Goal: Information Seeking & Learning: Learn about a topic

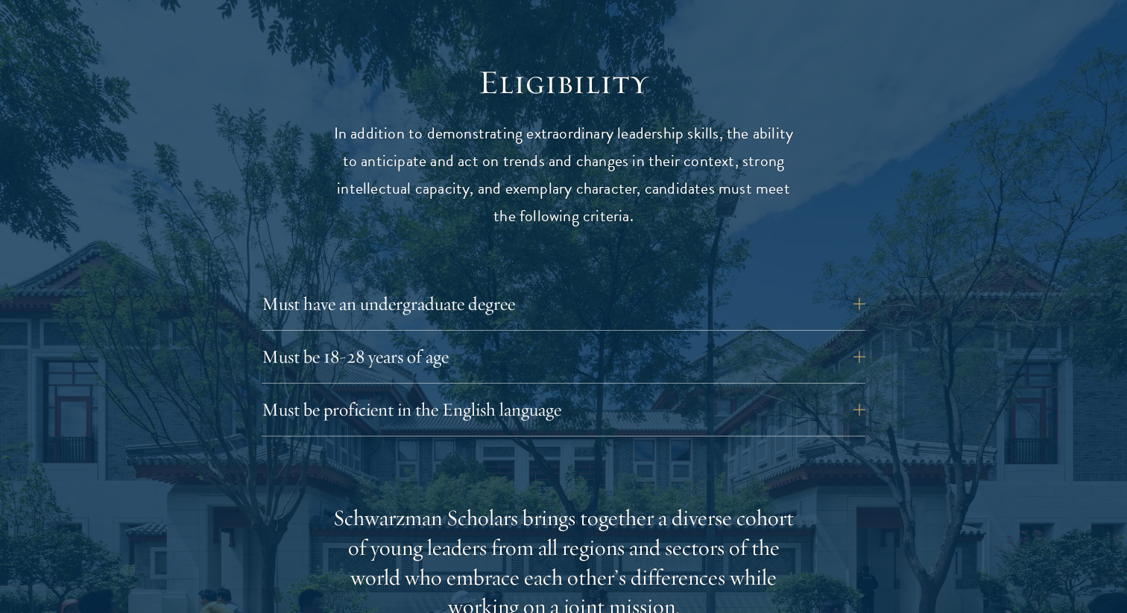
scroll to position [1932, 0]
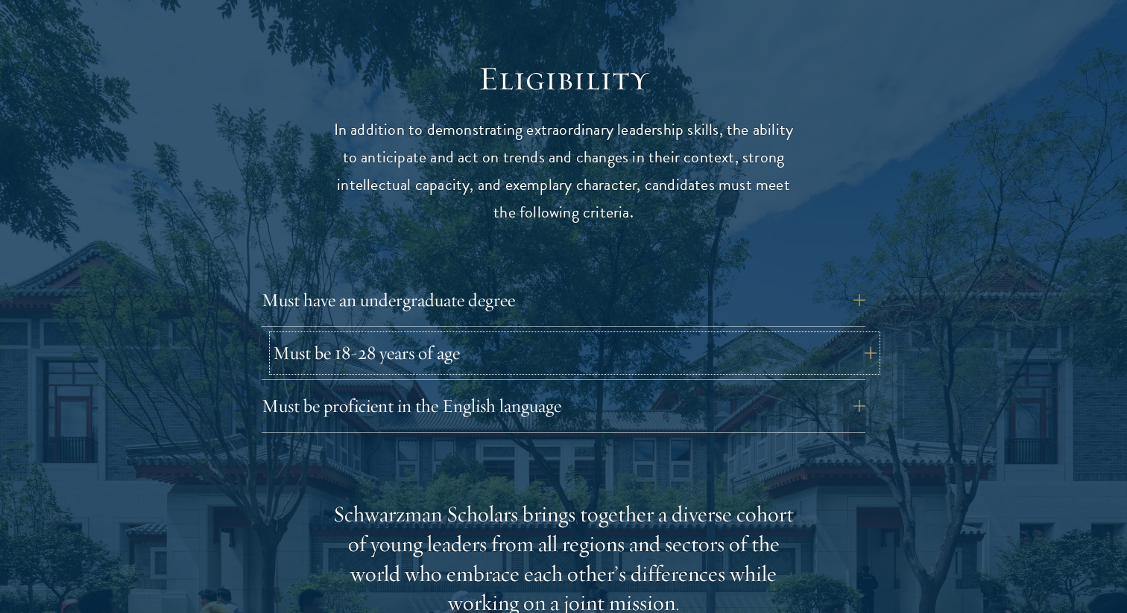
click at [446, 335] on button "Must be 18-28 years of age" at bounding box center [575, 353] width 604 height 36
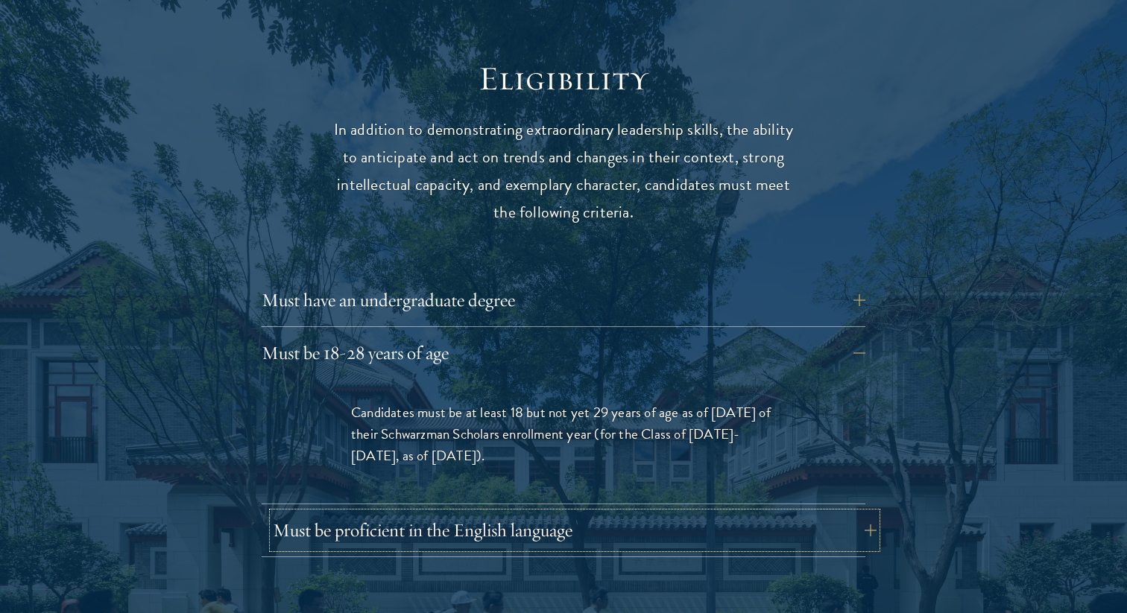
click at [484, 513] on button "Must be proficient in the English language" at bounding box center [575, 531] width 604 height 36
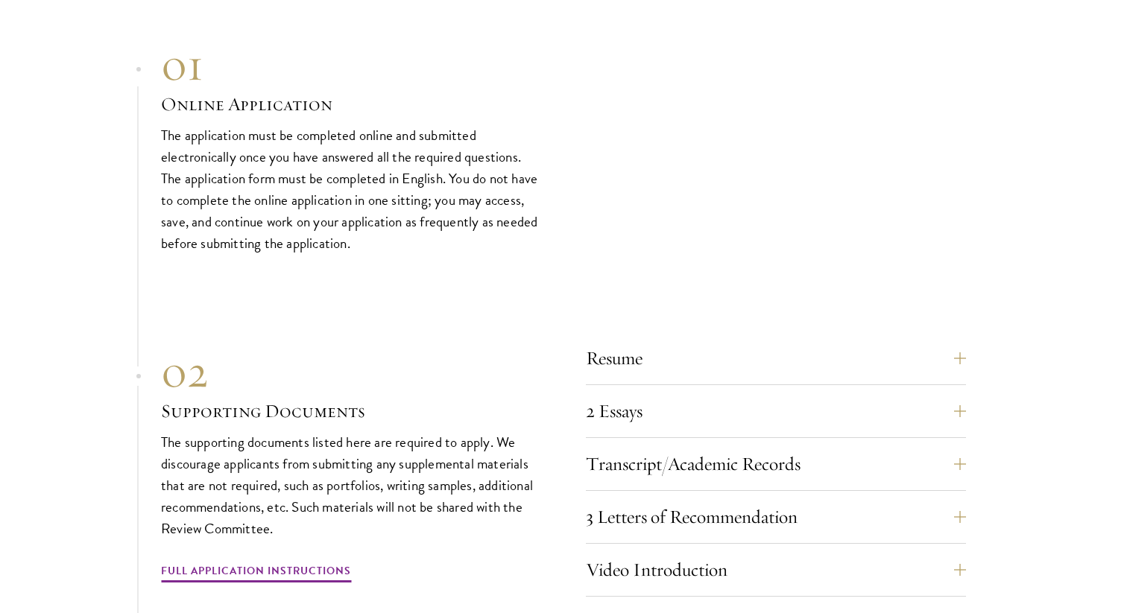
scroll to position [4851, 0]
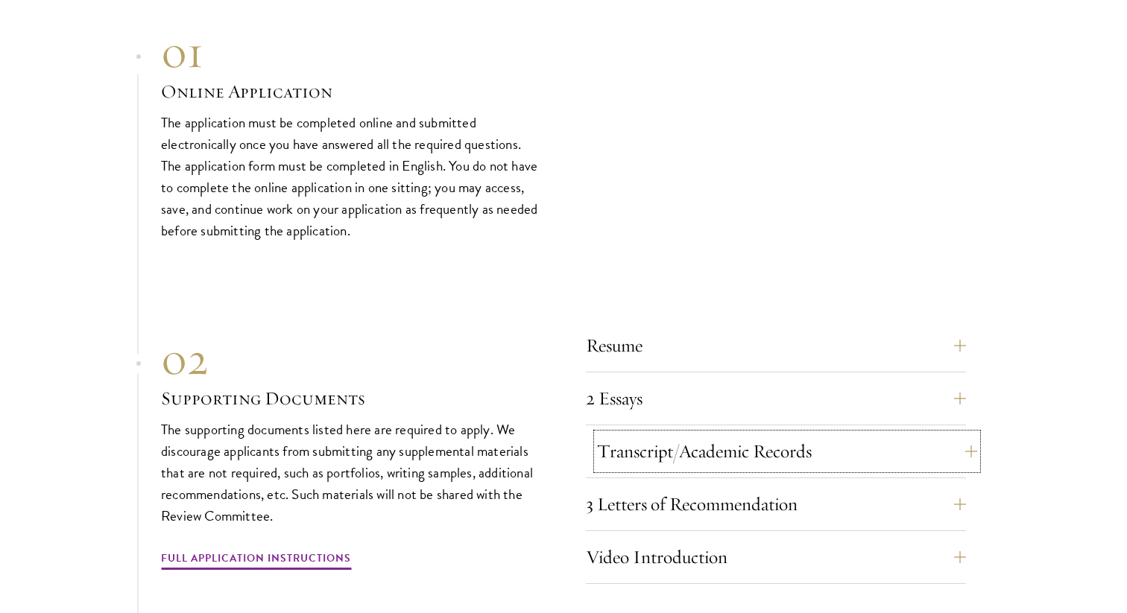
click at [972, 434] on button "Transcript/Academic Records" at bounding box center [787, 452] width 380 height 36
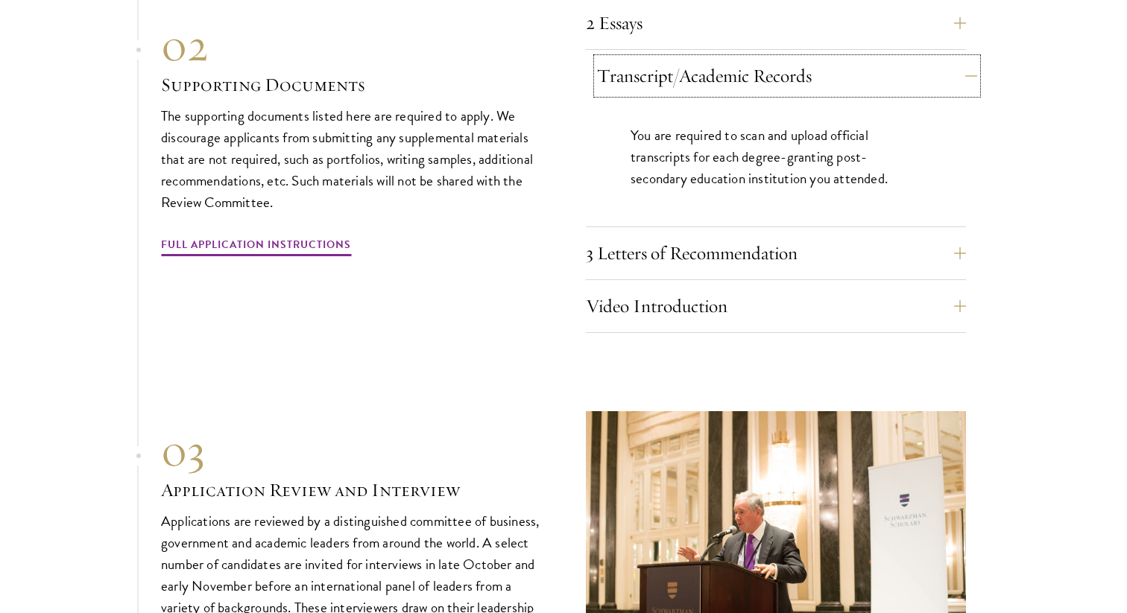
scroll to position [4828, 0]
click at [855, 235] on button "3 Letters of Recommendation" at bounding box center [787, 253] width 380 height 36
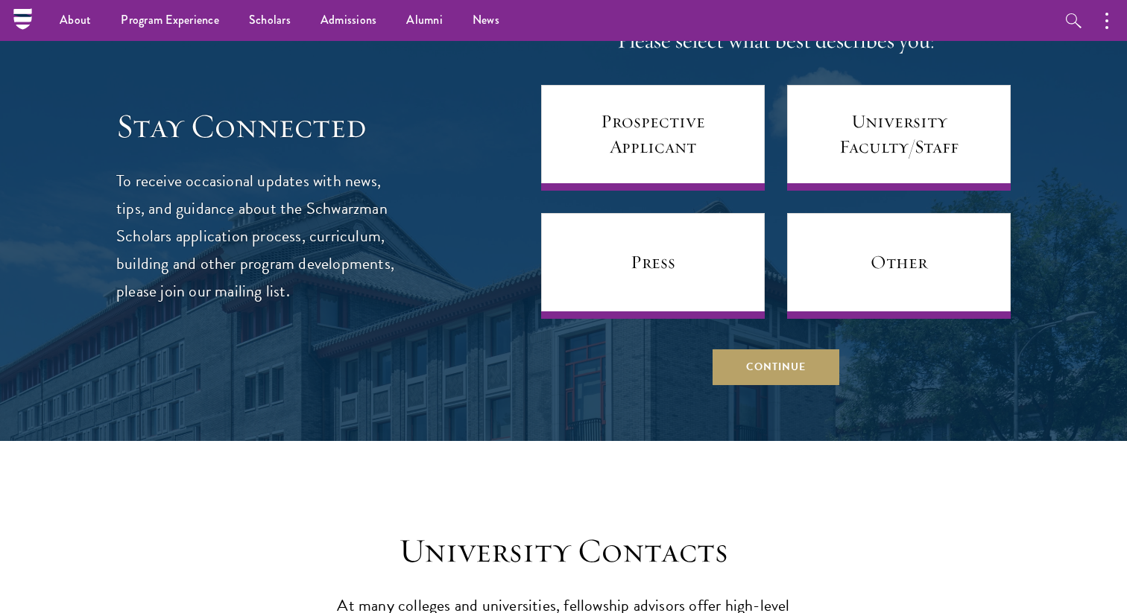
scroll to position [6011, 0]
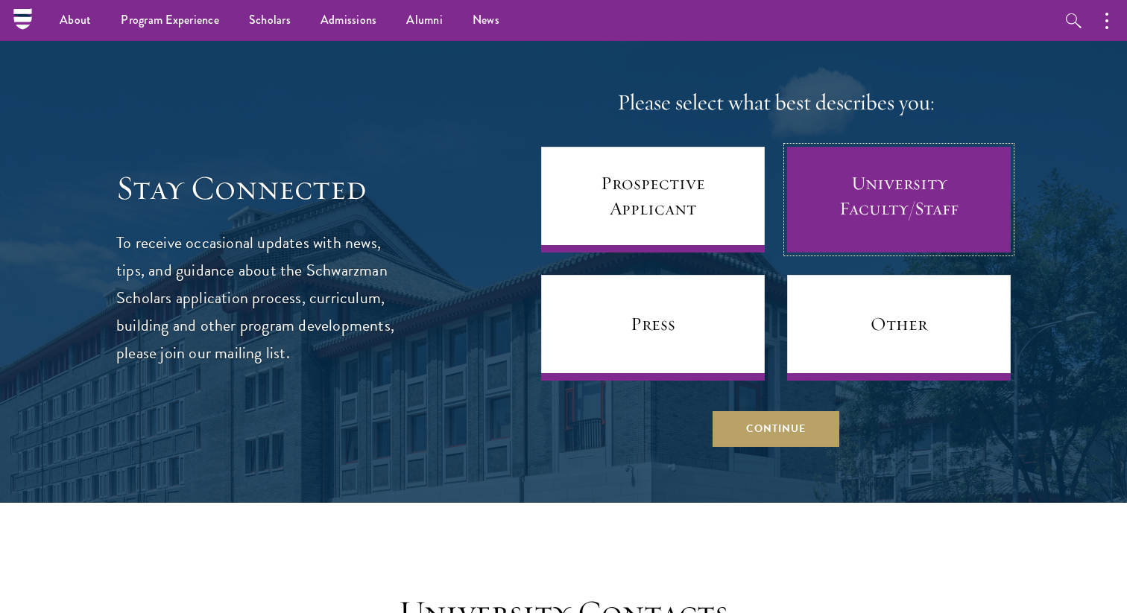
click at [856, 192] on link "University Faculty/Staff" at bounding box center [899, 200] width 224 height 106
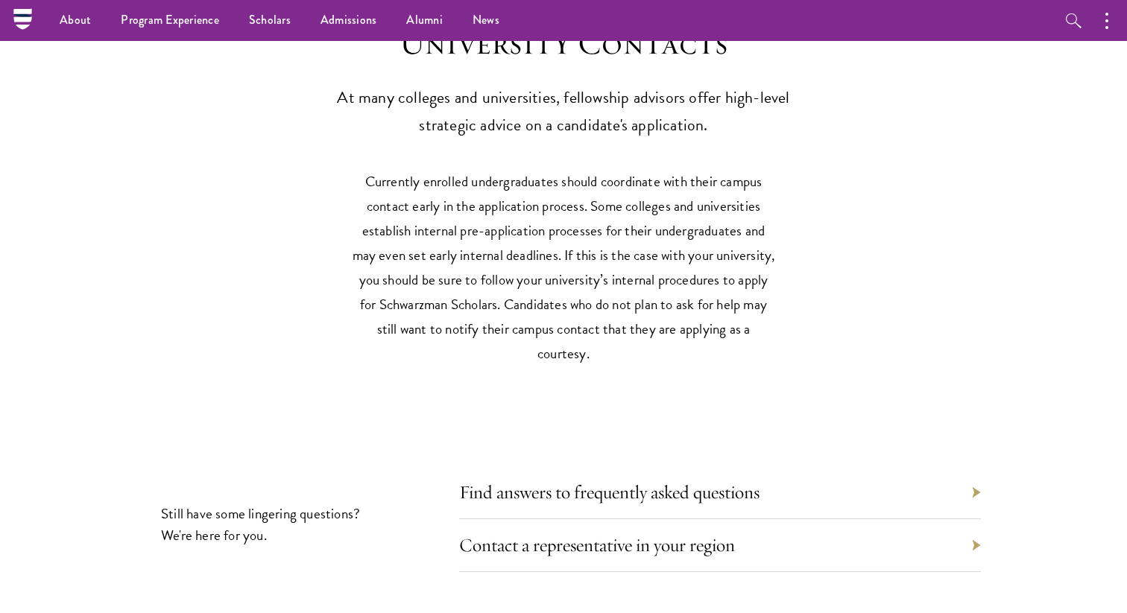
scroll to position [6571, 0]
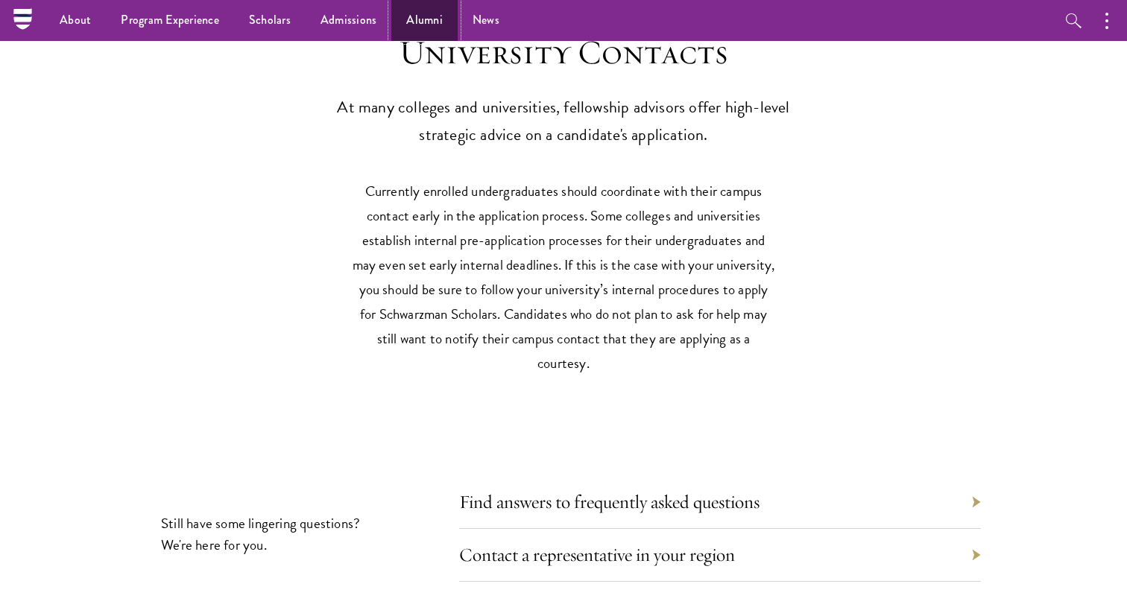
click at [428, 22] on link "Alumni" at bounding box center [424, 20] width 66 height 41
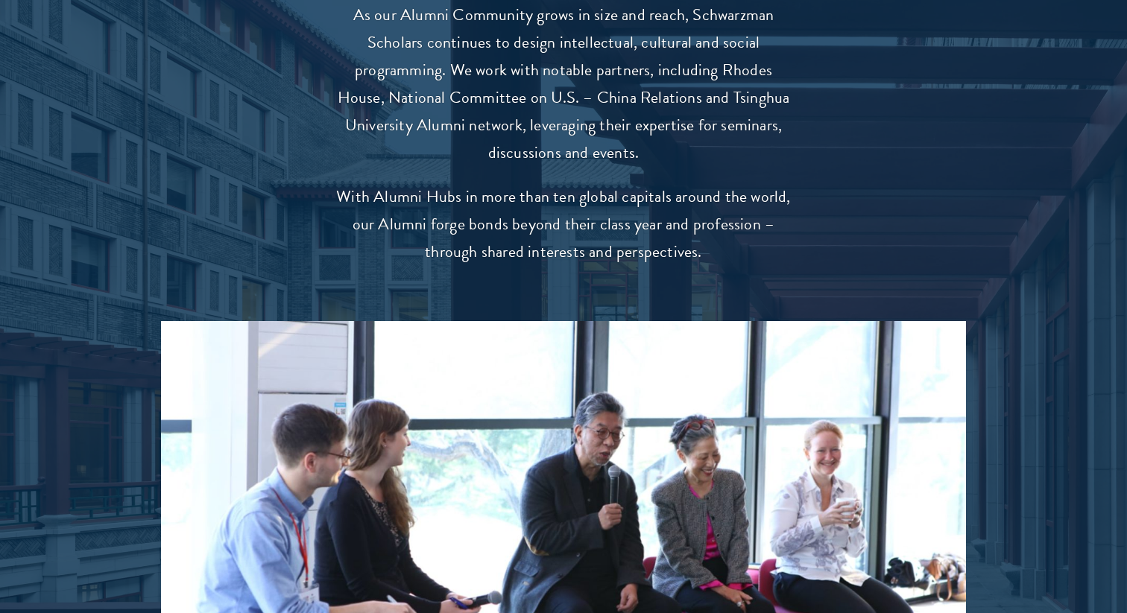
scroll to position [2929, 0]
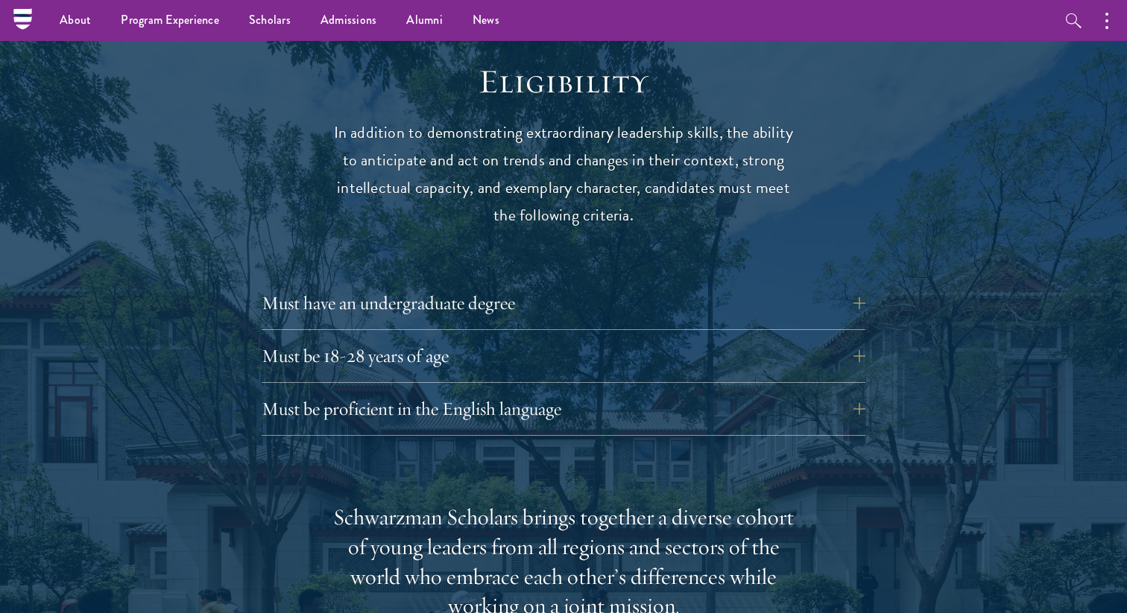
scroll to position [1927, 0]
